Goal: Find specific page/section: Find specific page/section

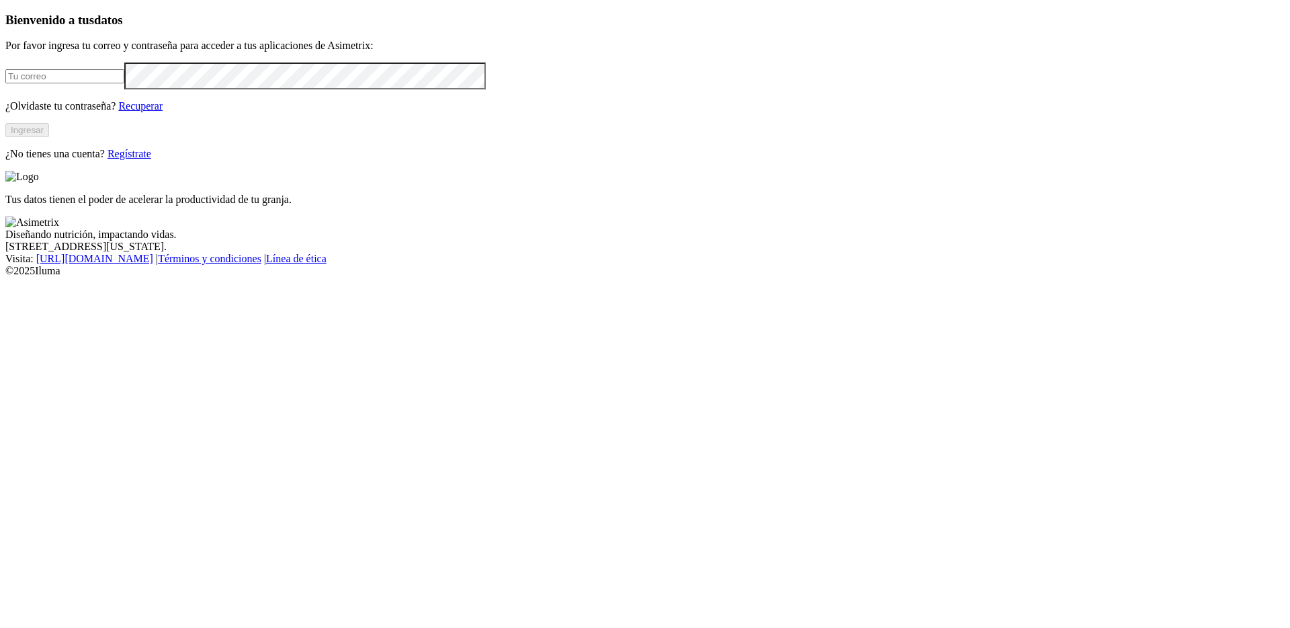
type input "[PERSON_NAME][EMAIL_ADDRESS][PERSON_NAME][DOMAIN_NAME]"
click at [49, 137] on button "Ingresar" at bounding box center [27, 130] width 44 height 14
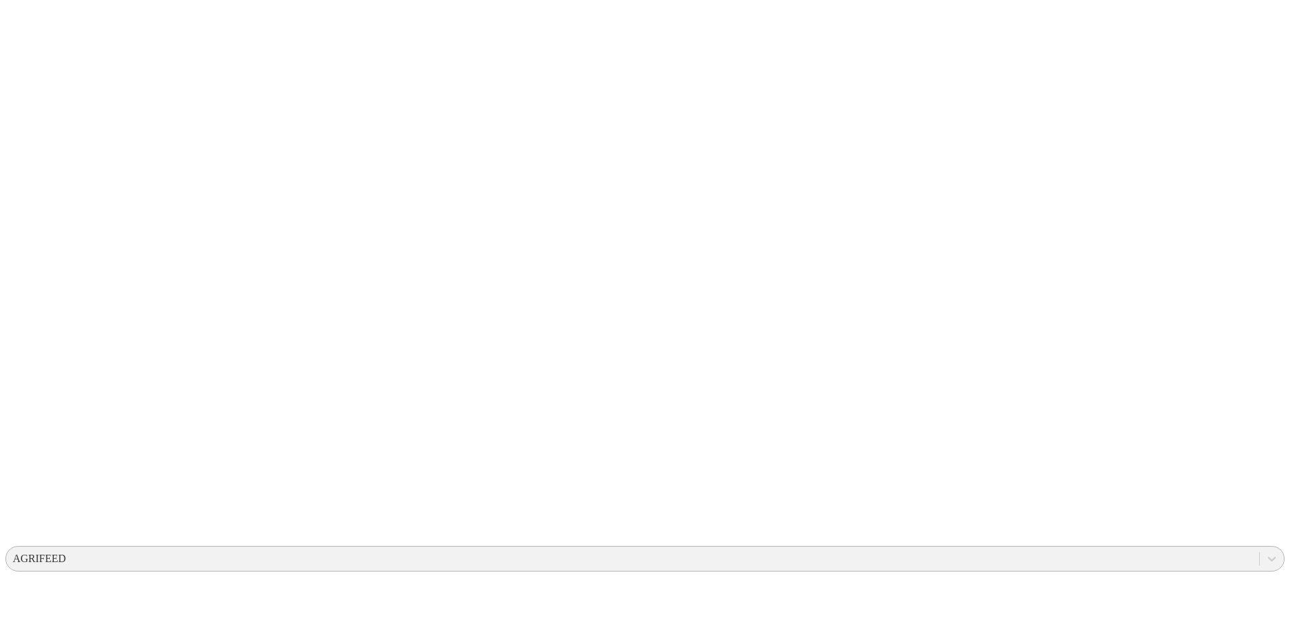
click at [1021, 548] on div "AGRIFEED" at bounding box center [632, 558] width 1253 height 20
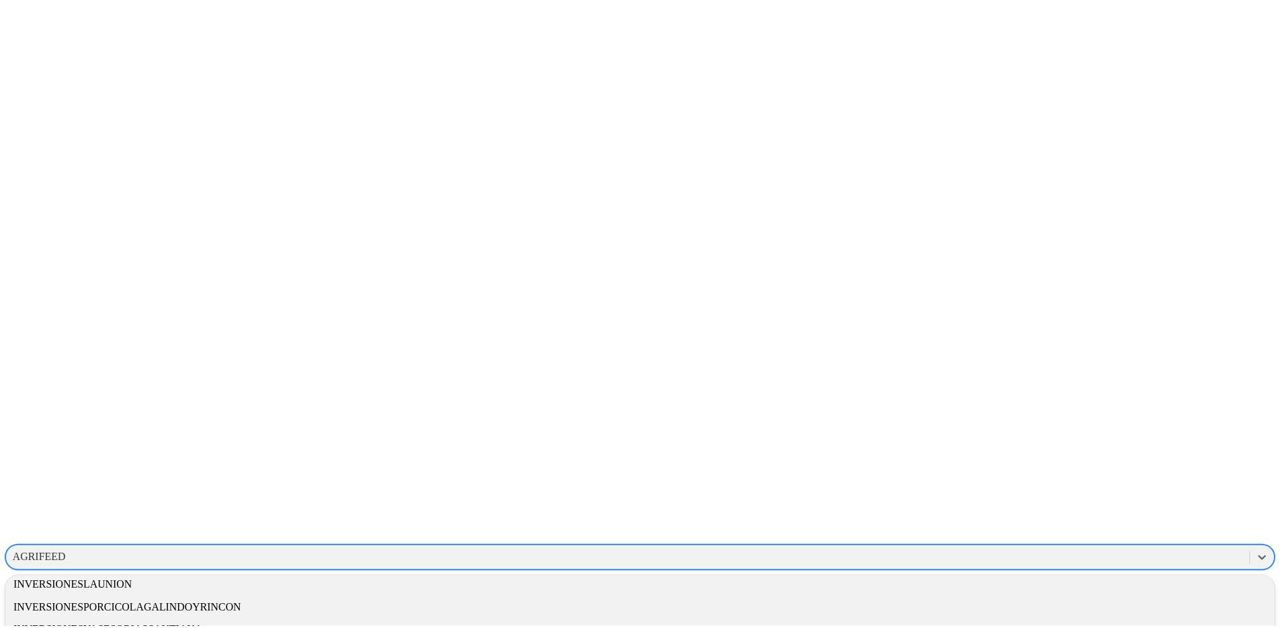
scroll to position [1535, 0]
click at [1081, 347] on div "GRUPONUTEC" at bounding box center [644, 358] width 1279 height 23
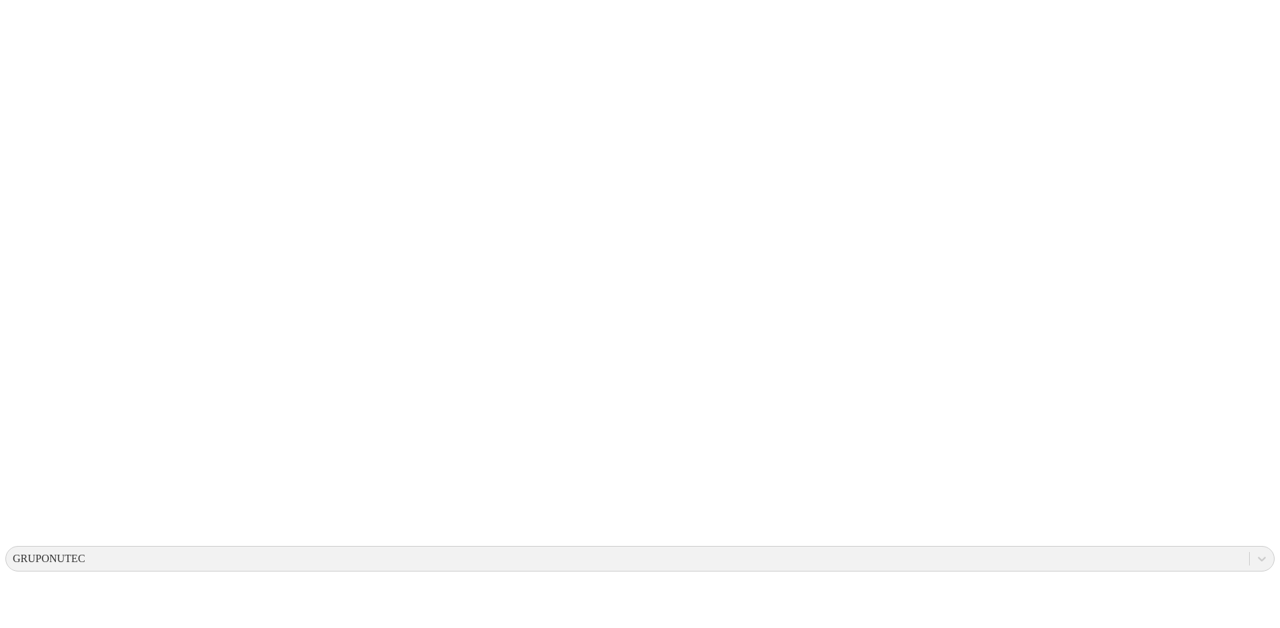
scroll to position [46, 0]
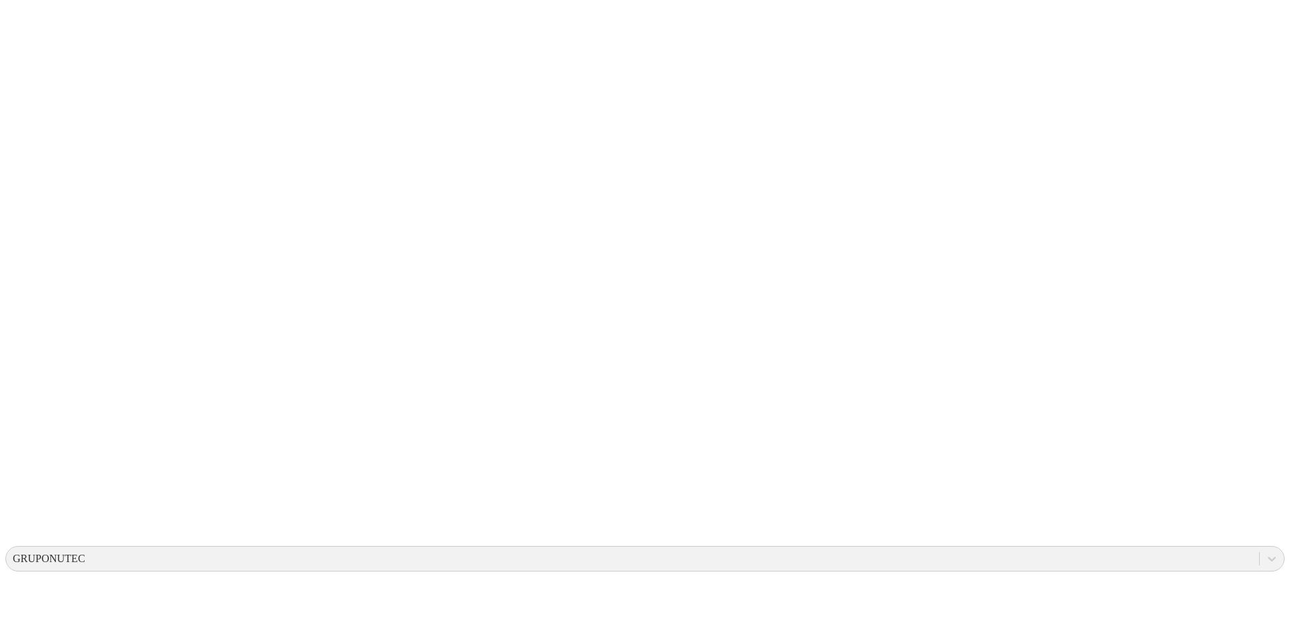
click at [1061, 548] on div "GRUPONUTEC" at bounding box center [632, 558] width 1253 height 20
click at [85, 552] on div "GRUPONUTEC" at bounding box center [49, 558] width 73 height 12
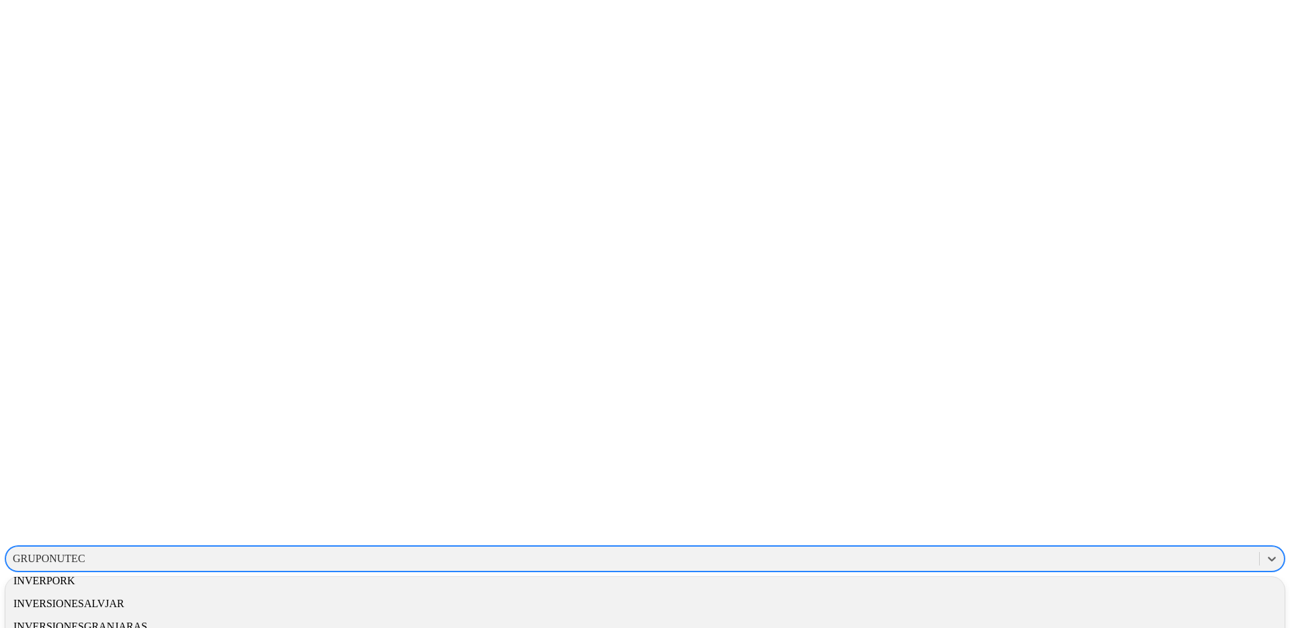
scroll to position [1477, 0]
click at [1113, 450] on div "[PERSON_NAME]" at bounding box center [644, 461] width 1279 height 23
